Goal: Information Seeking & Learning: Learn about a topic

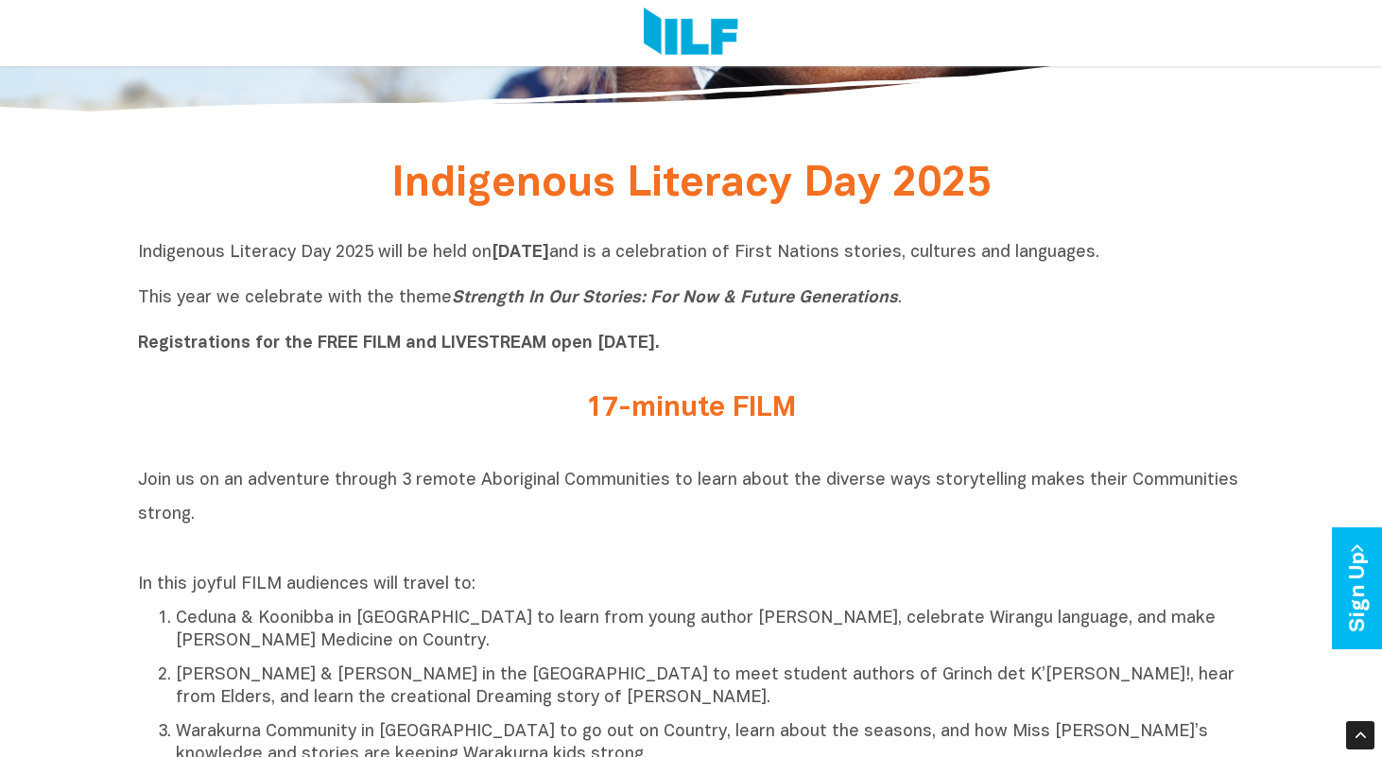
scroll to position [604, 0]
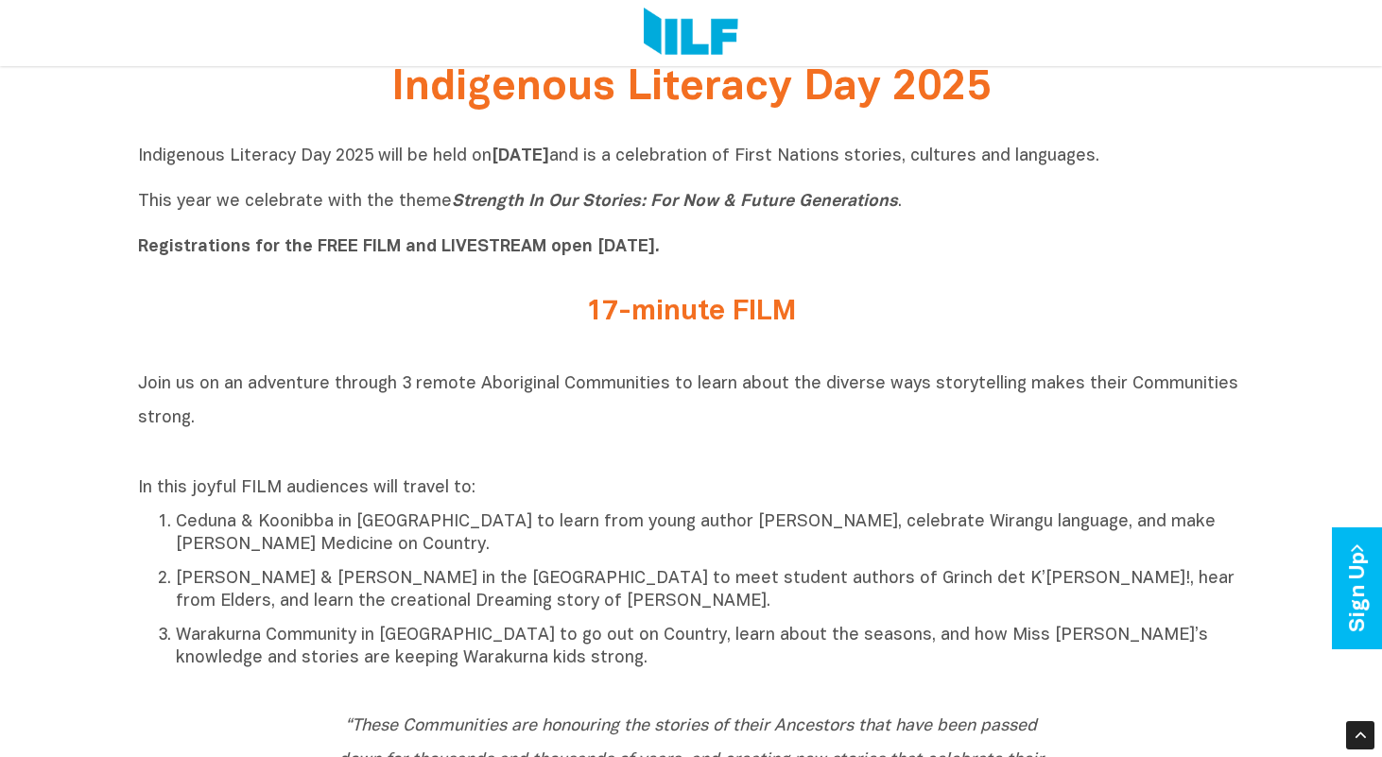
drag, startPoint x: 589, startPoint y: 301, endPoint x: 827, endPoint y: 301, distance: 238.1
click at [827, 301] on h2 "17-minute FILM" at bounding box center [690, 312] width 709 height 31
click at [760, 351] on div "17-minute FILM" at bounding box center [691, 317] width 1106 height 69
drag, startPoint x: 434, startPoint y: 241, endPoint x: 796, endPoint y: 242, distance: 361.9
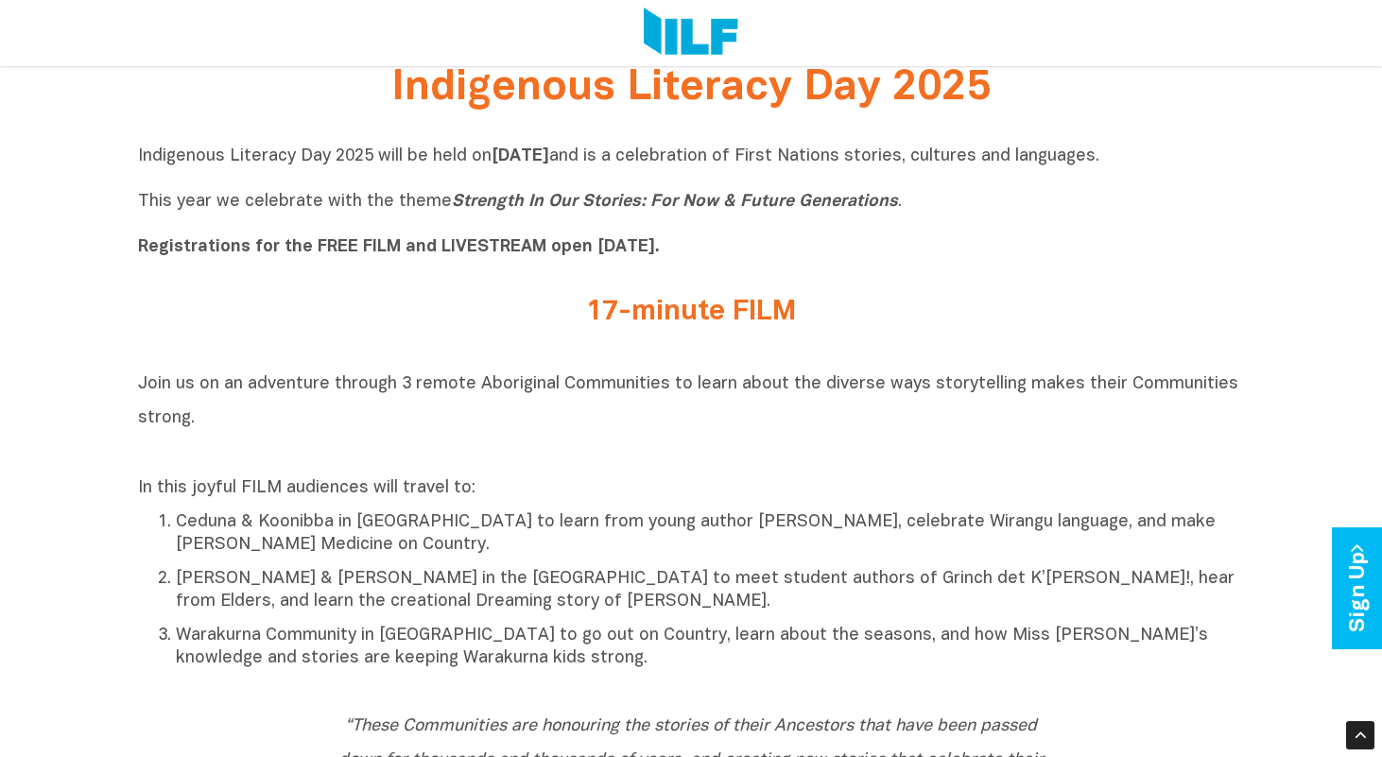
click at [796, 242] on p "Indigenous Literacy Day 2025 will be held [DATE][DATE] and is a celebration of …" at bounding box center [691, 202] width 1106 height 113
click at [754, 247] on p "Indigenous Literacy Day 2025 will be held [DATE][DATE] and is a celebration of …" at bounding box center [691, 202] width 1106 height 113
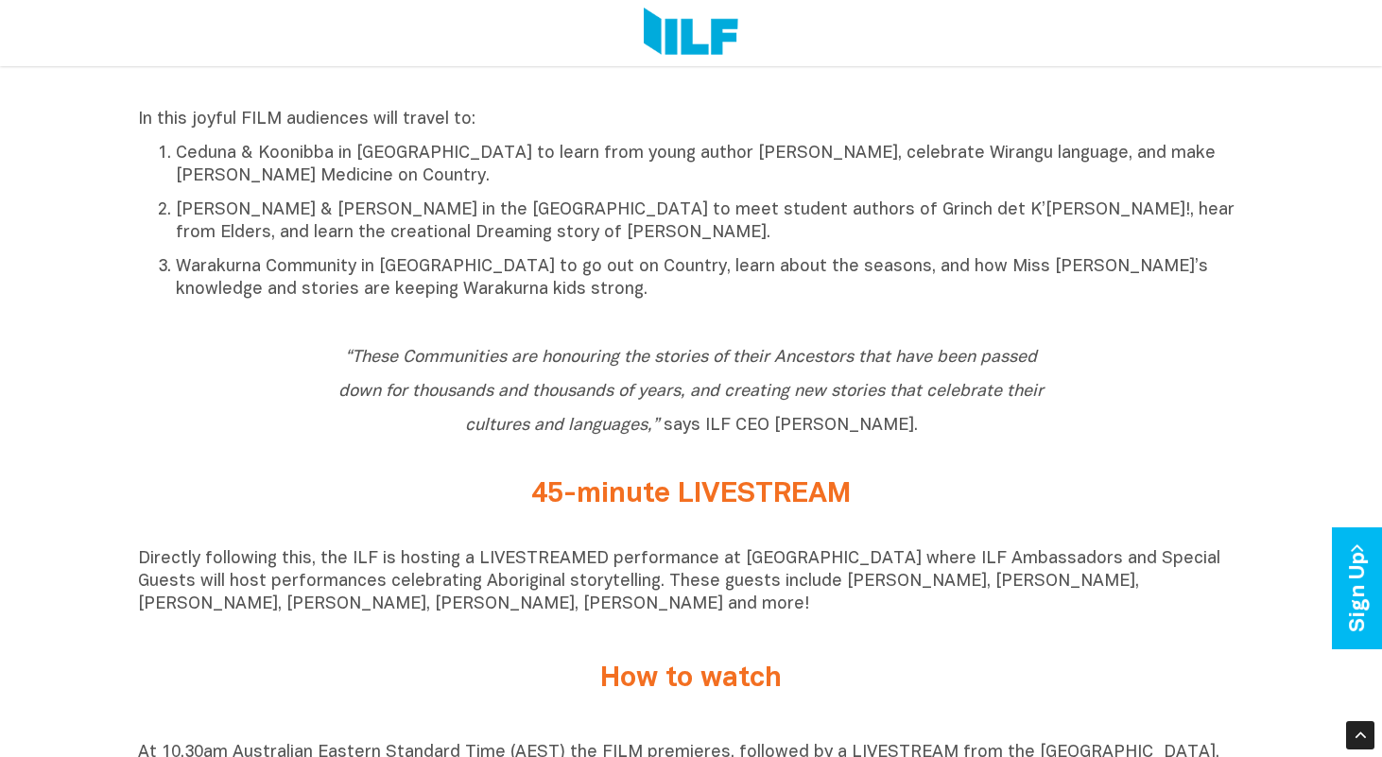
scroll to position [1321, 0]
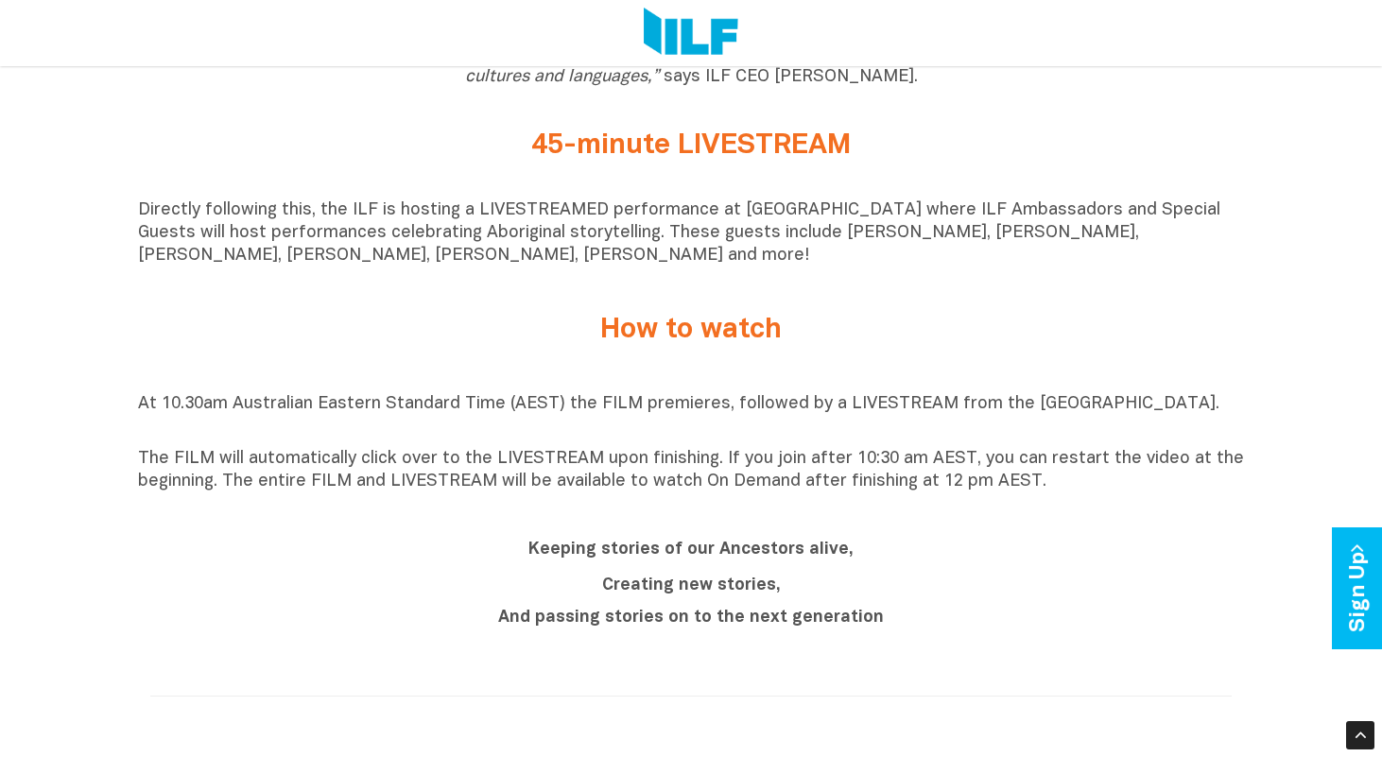
drag, startPoint x: 213, startPoint y: 404, endPoint x: 1048, endPoint y: 550, distance: 848.1
click at [1048, 550] on div "Indigenous Literacy Day 2025 Indigenous Literacy Day 2025 will be held on Wedne…" at bounding box center [691, 479] width 1382 height 2276
click at [1017, 544] on h2 "Keeping stories of our Ancestors alive," at bounding box center [690, 548] width 709 height 34
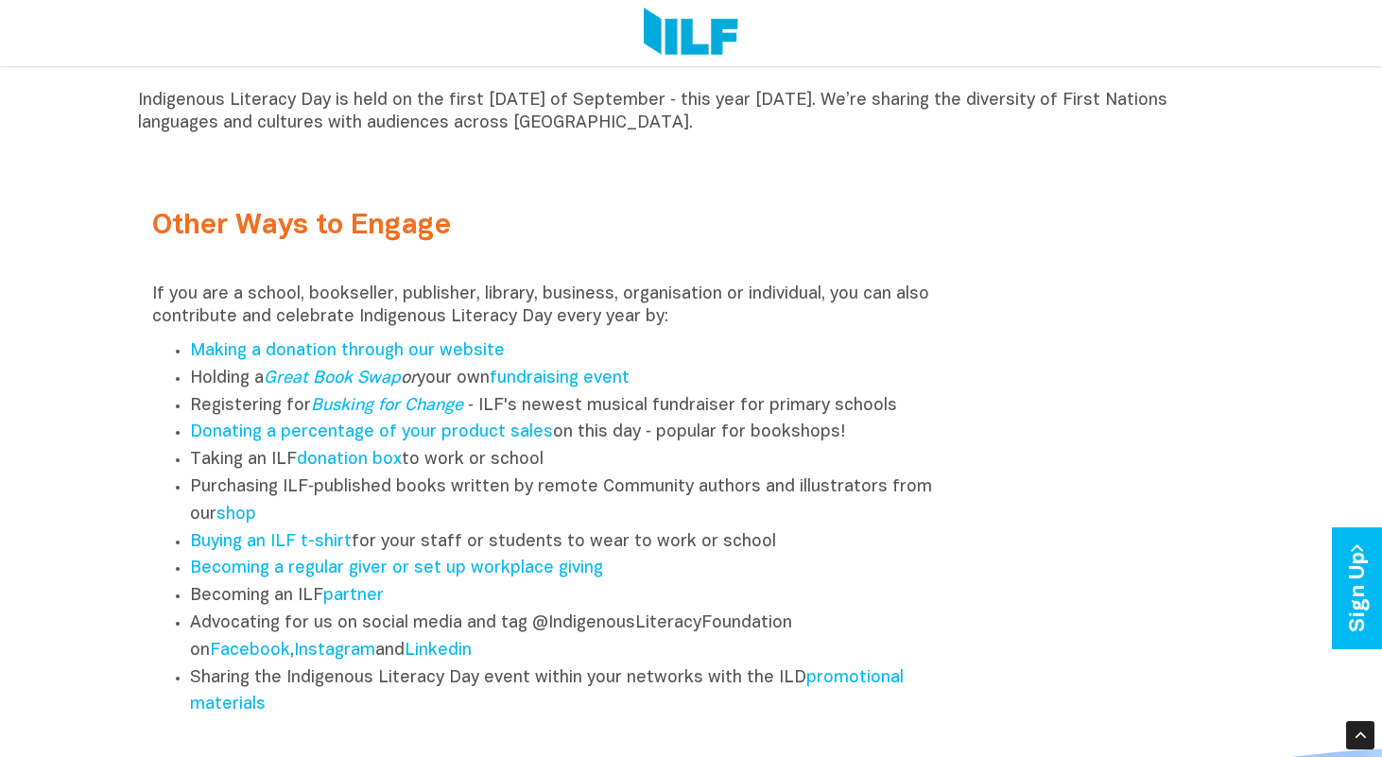
scroll to position [2200, 0]
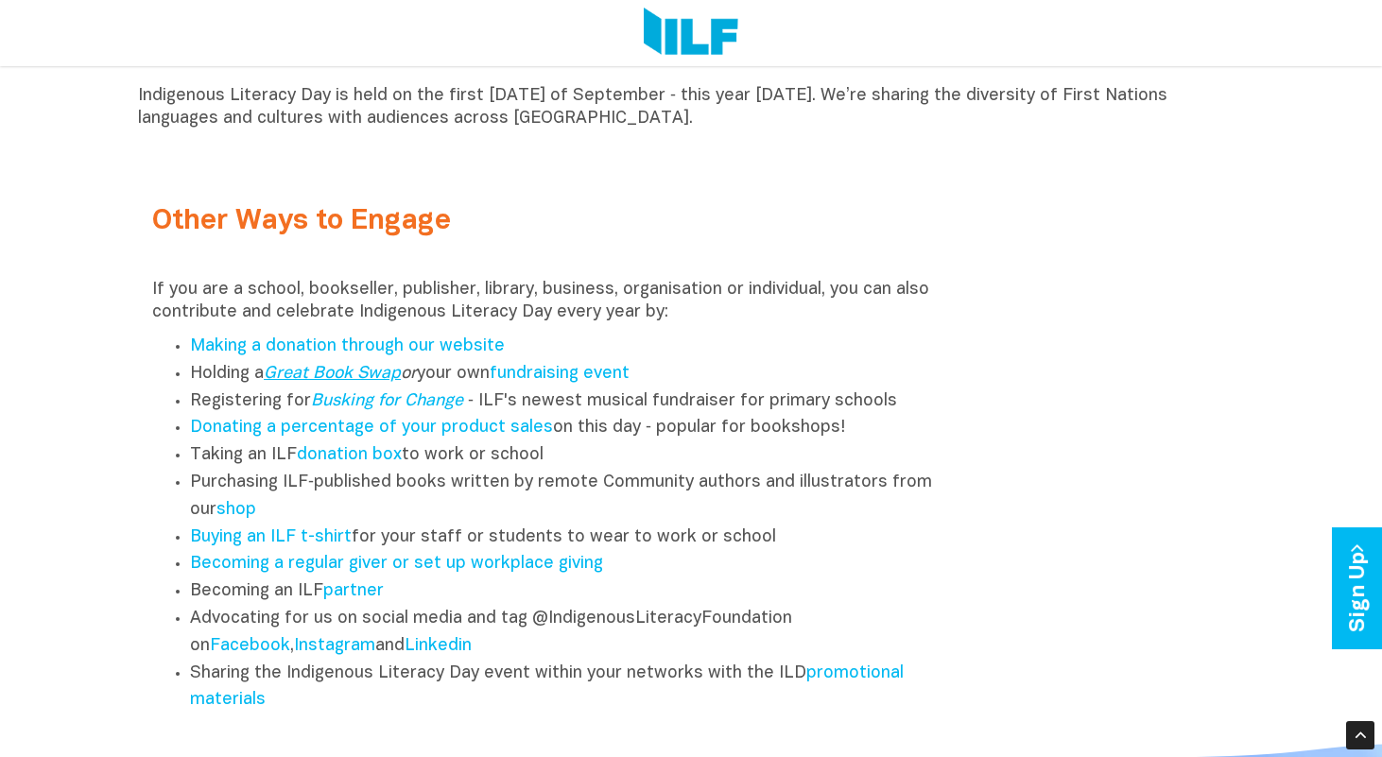
click at [333, 377] on link "Great Book Swap" at bounding box center [332, 374] width 137 height 16
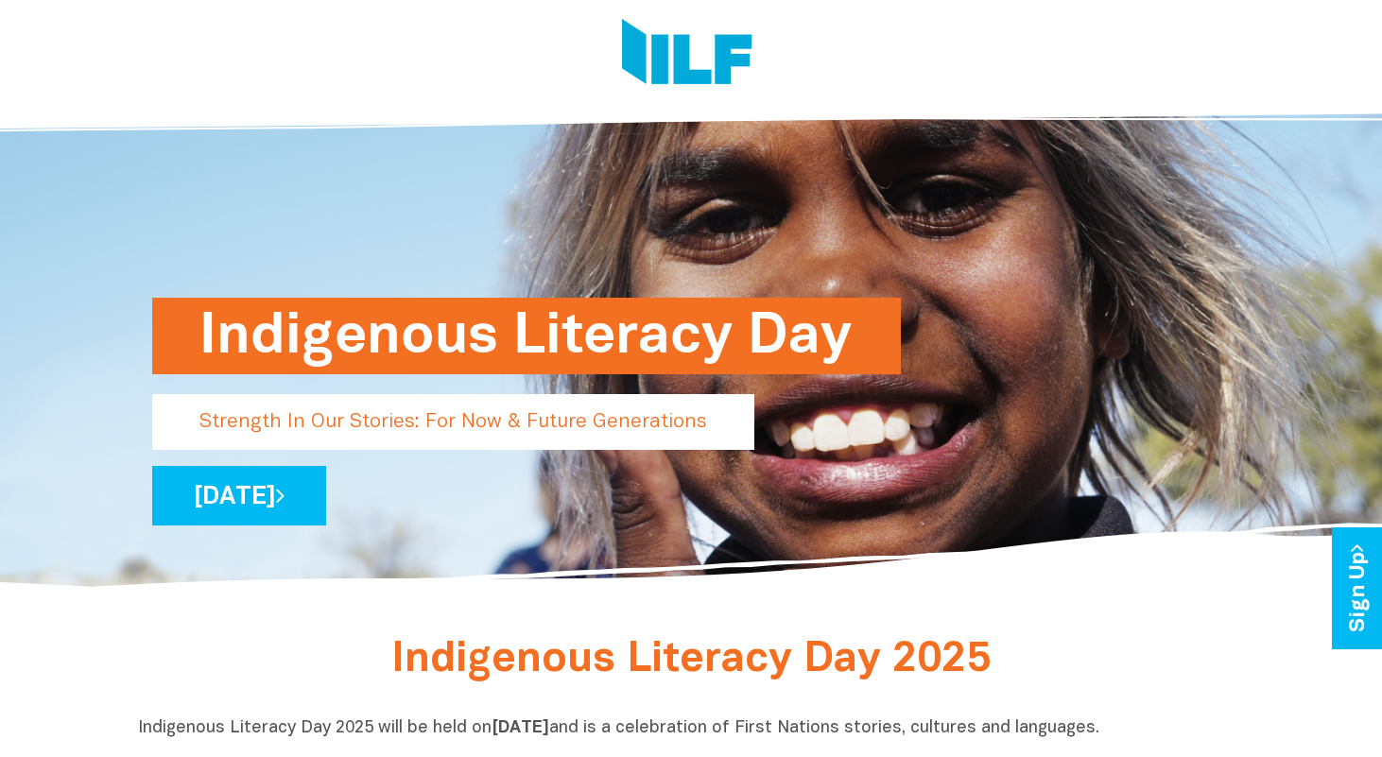
scroll to position [36, 0]
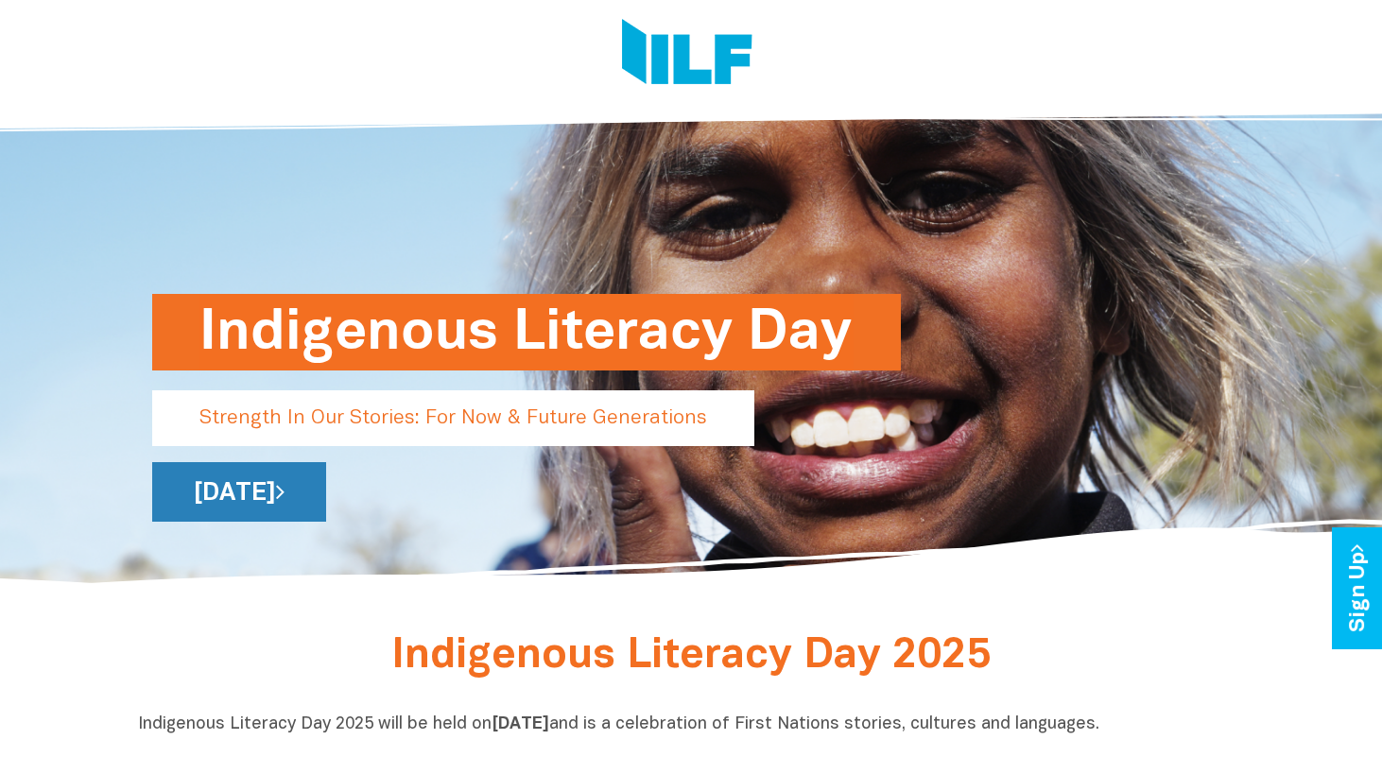
click at [326, 498] on link "[DATE]" at bounding box center [239, 492] width 174 height 60
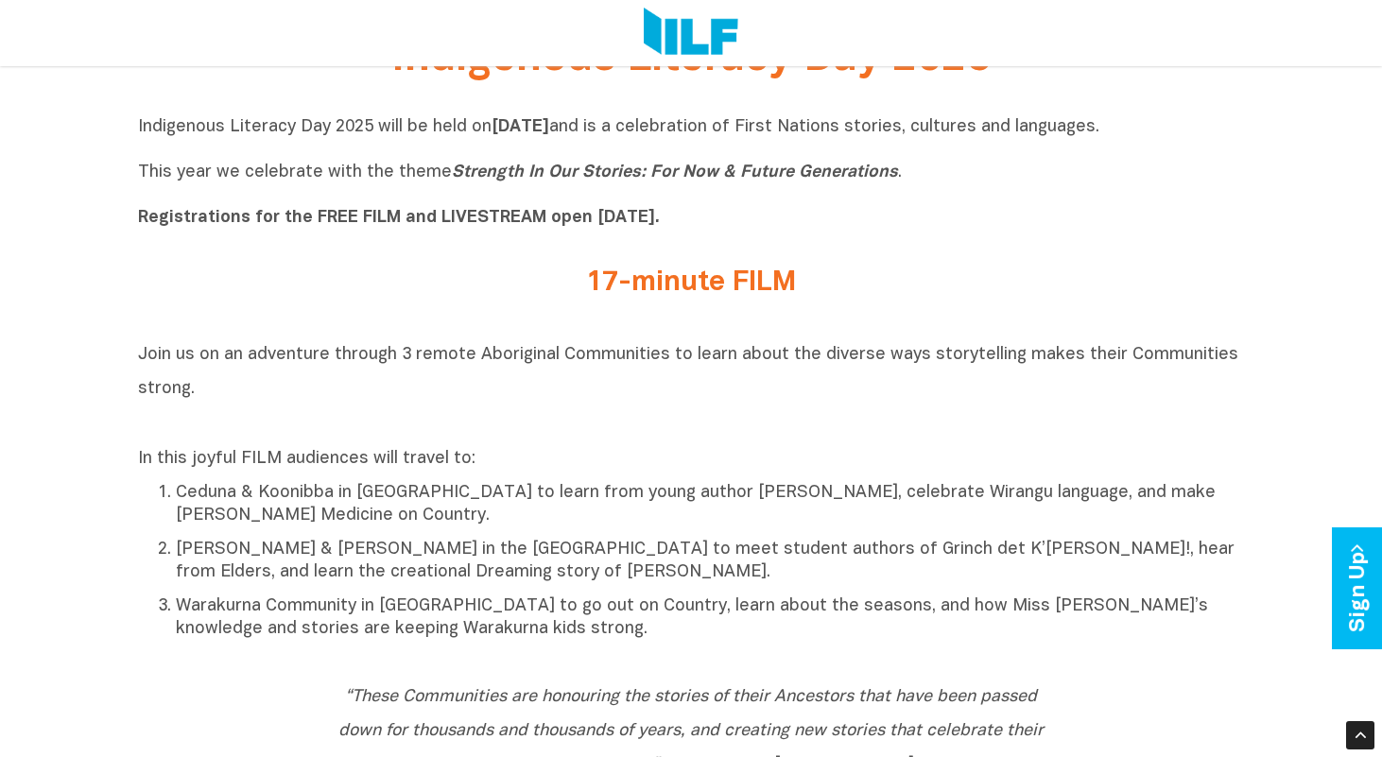
scroll to position [639, 0]
